Goal: Transaction & Acquisition: Purchase product/service

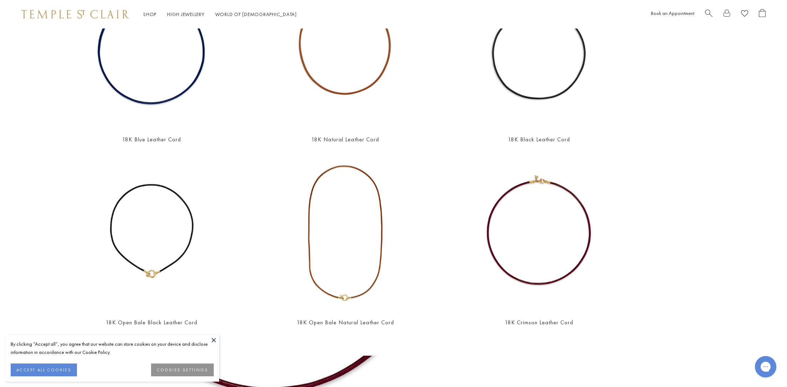
scroll to position [131, 0]
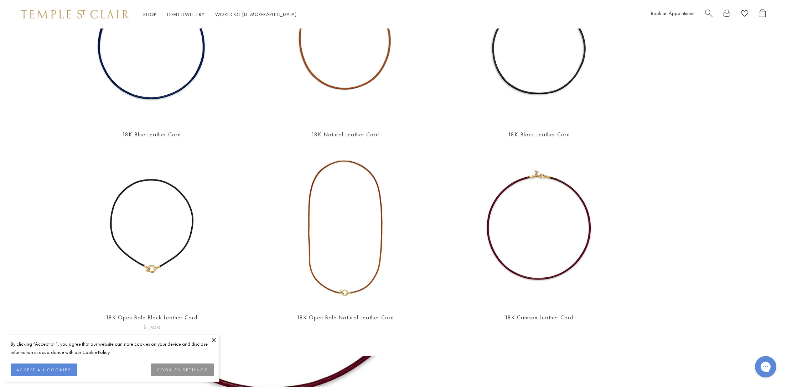
click at [155, 259] on img at bounding box center [152, 228] width 158 height 158
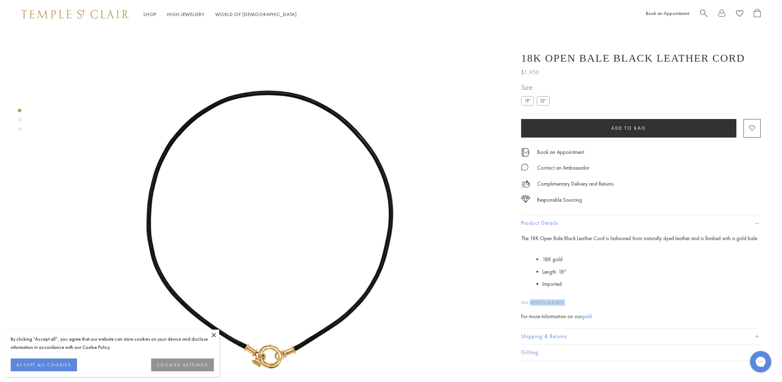
drag, startPoint x: 532, startPoint y: 304, endPoint x: 566, endPoint y: 303, distance: 34.2
click at [565, 303] on span "N00001-BLK18OC" at bounding box center [547, 302] width 35 height 5
copy span "N00001-BLK18OC"
